Goal: Check status: Check status

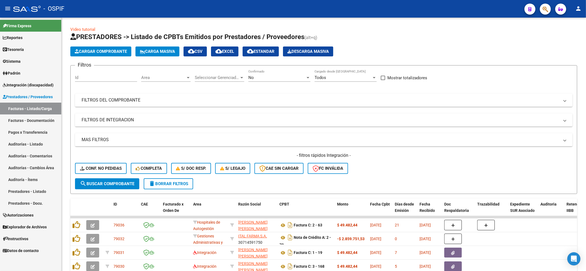
click at [18, 221] on link "Explorador de Archivos" at bounding box center [30, 227] width 61 height 12
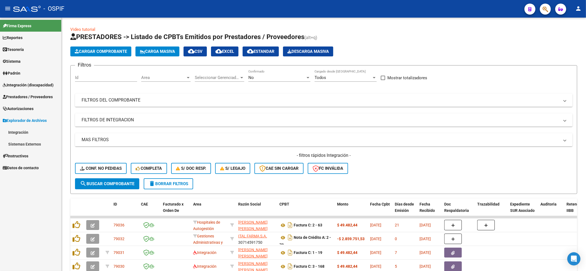
click at [19, 94] on span "Prestadores / Proveedores" at bounding box center [28, 97] width 50 height 6
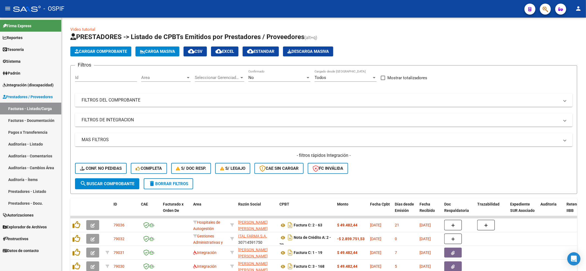
click at [26, 79] on link "Integración (discapacidad)" at bounding box center [30, 85] width 61 height 12
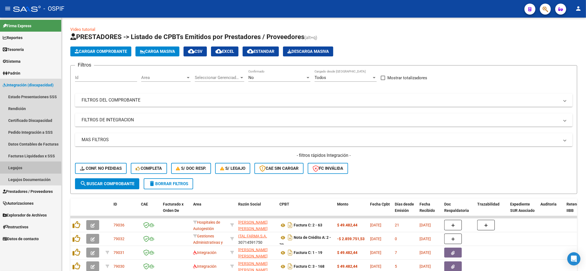
click at [15, 169] on link "Legajos" at bounding box center [30, 168] width 61 height 12
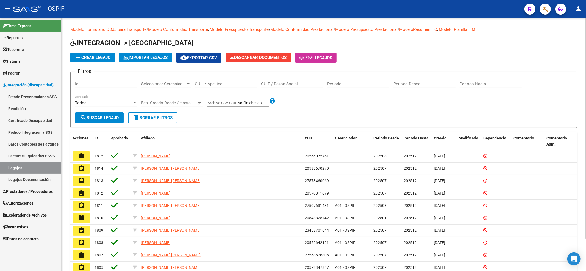
drag, startPoint x: 237, startPoint y: 83, endPoint x: 234, endPoint y: 81, distance: 3.1
click at [236, 83] on input "CUIL / Apellido" at bounding box center [226, 83] width 62 height 5
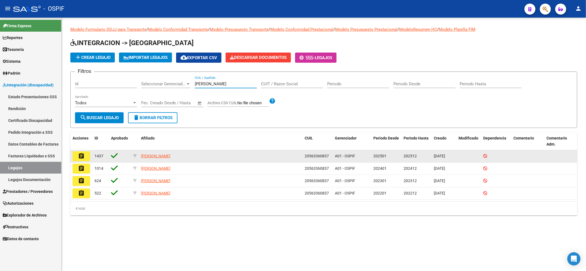
type input "[PERSON_NAME]"
click at [75, 161] on datatable-body-cell "assignment" at bounding box center [81, 156] width 22 height 12
click at [79, 156] on mat-icon "assignment" at bounding box center [81, 156] width 7 height 7
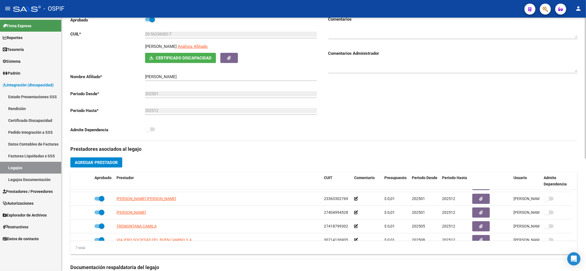
scroll to position [46, 0]
